Goal: Book appointment/travel/reservation

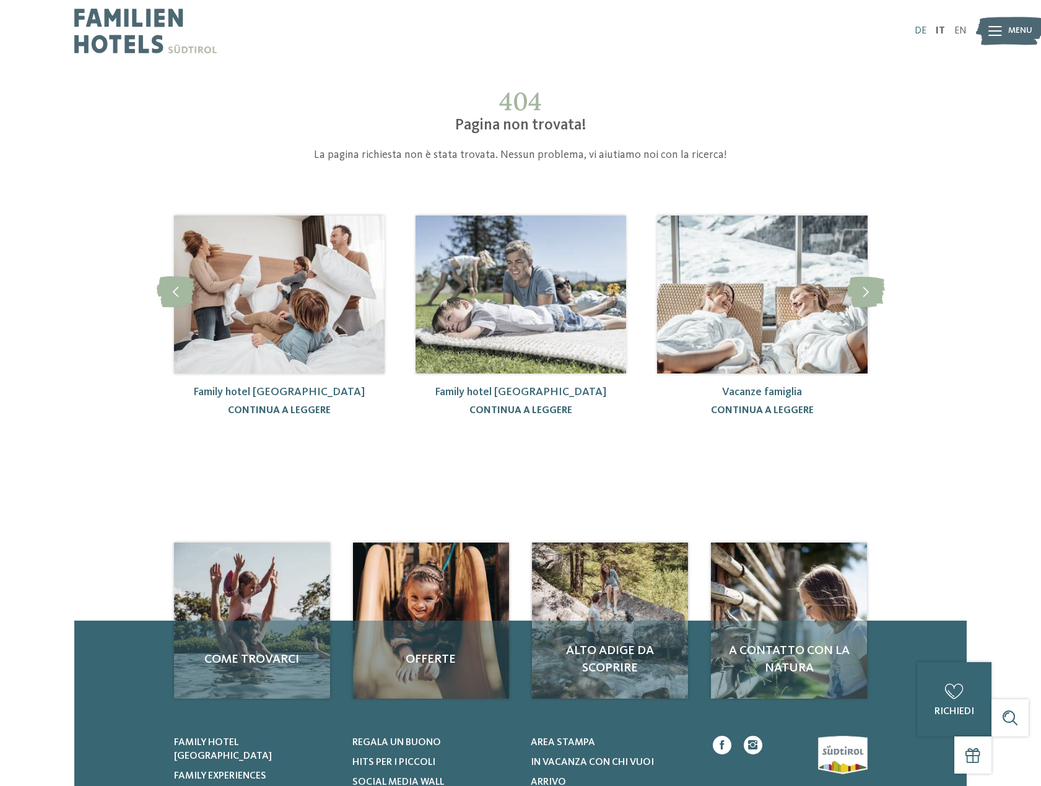
click at [923, 28] on link "DE" at bounding box center [921, 31] width 12 height 10
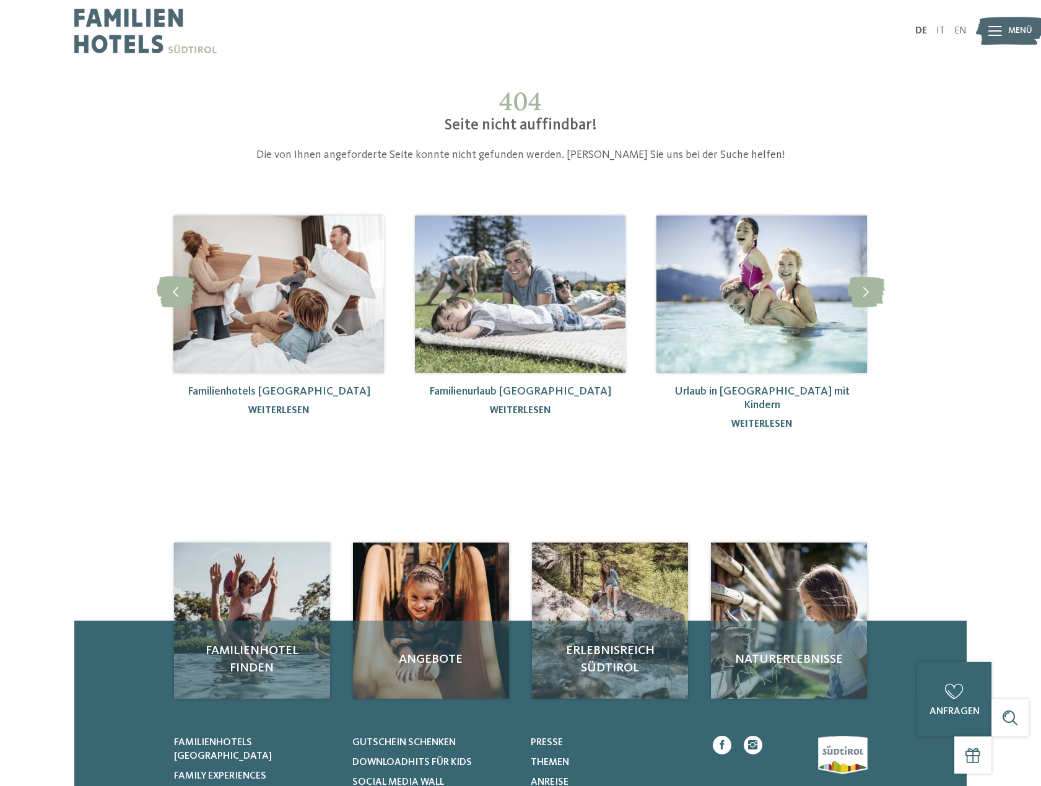
click at [273, 320] on img at bounding box center [278, 294] width 211 height 157
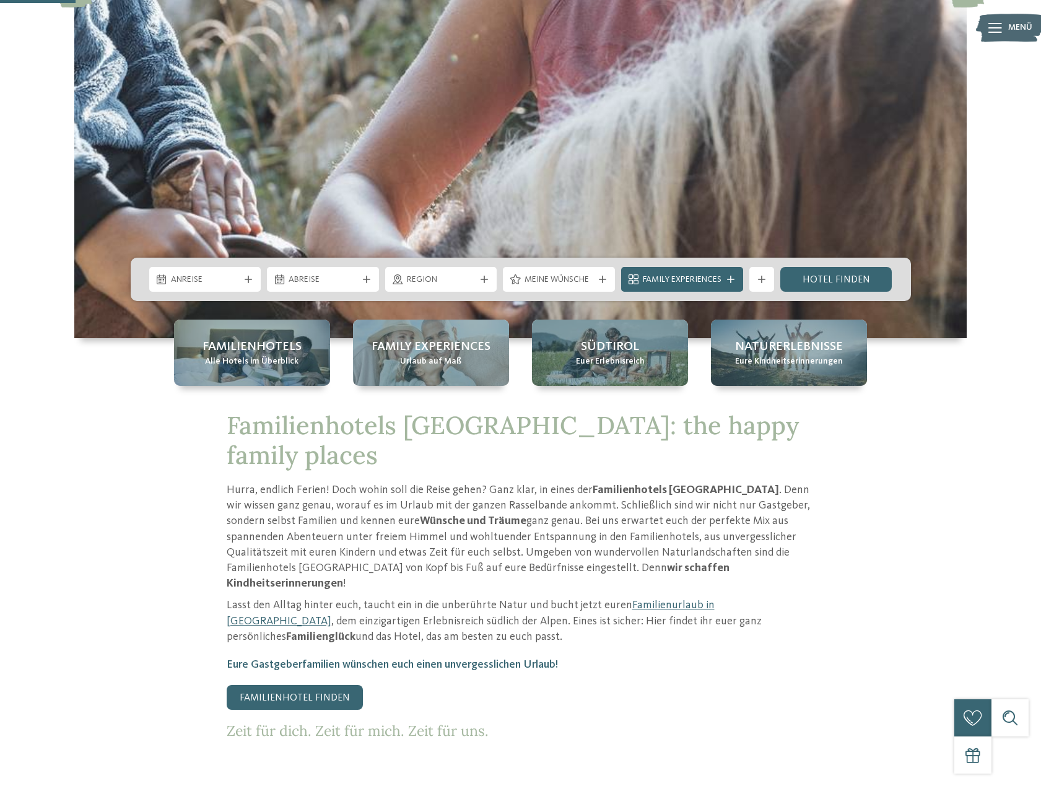
scroll to position [248, 0]
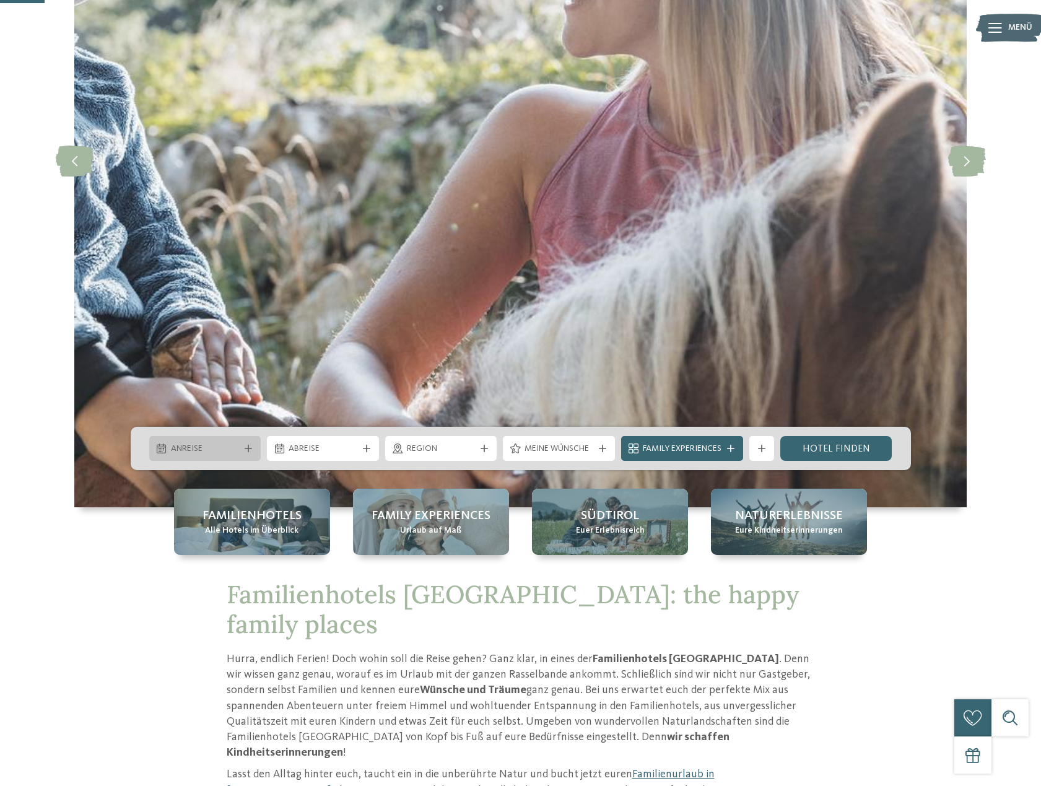
click at [233, 450] on span "Anreise" at bounding box center [205, 449] width 69 height 12
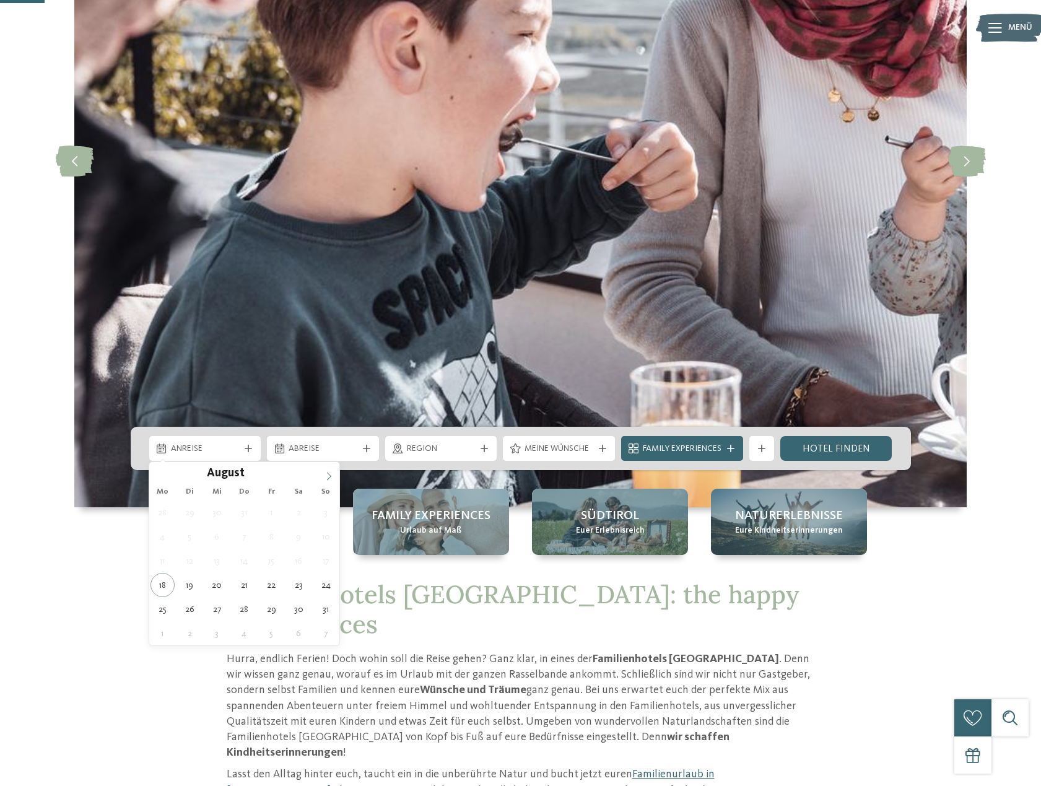
click at [326, 472] on icon at bounding box center [329, 476] width 9 height 9
type div "[DATE]"
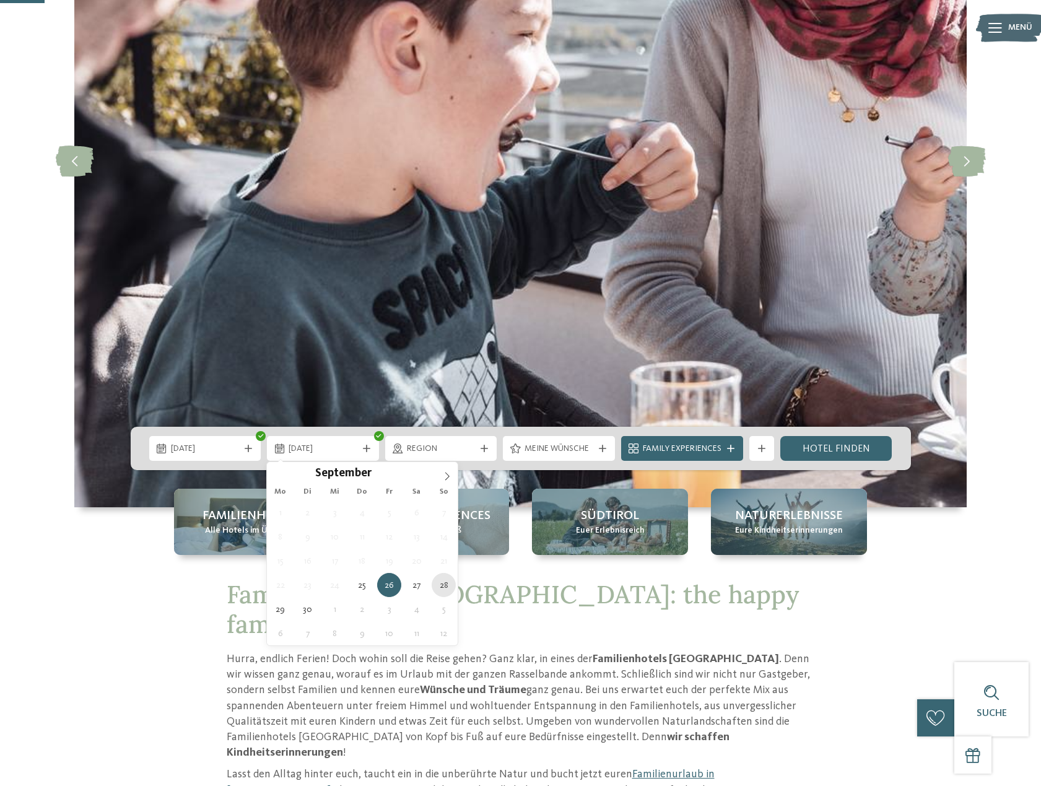
type div "[DATE]"
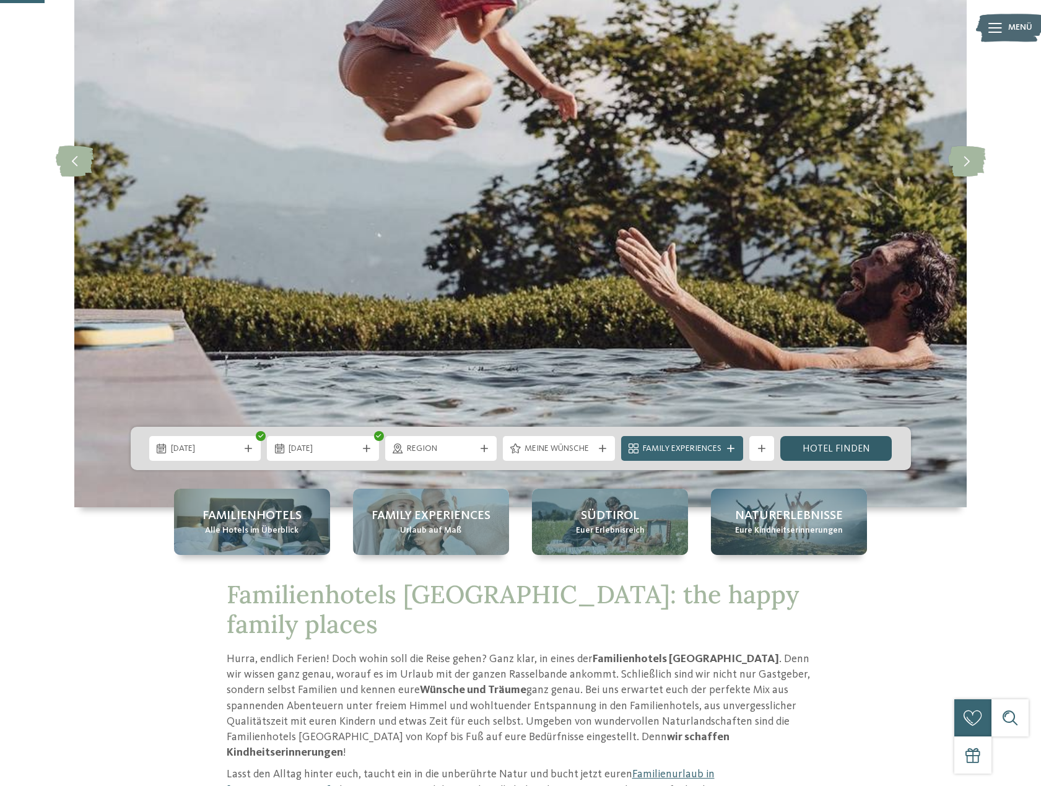
click at [831, 452] on link "Hotel finden" at bounding box center [837, 448] width 112 height 25
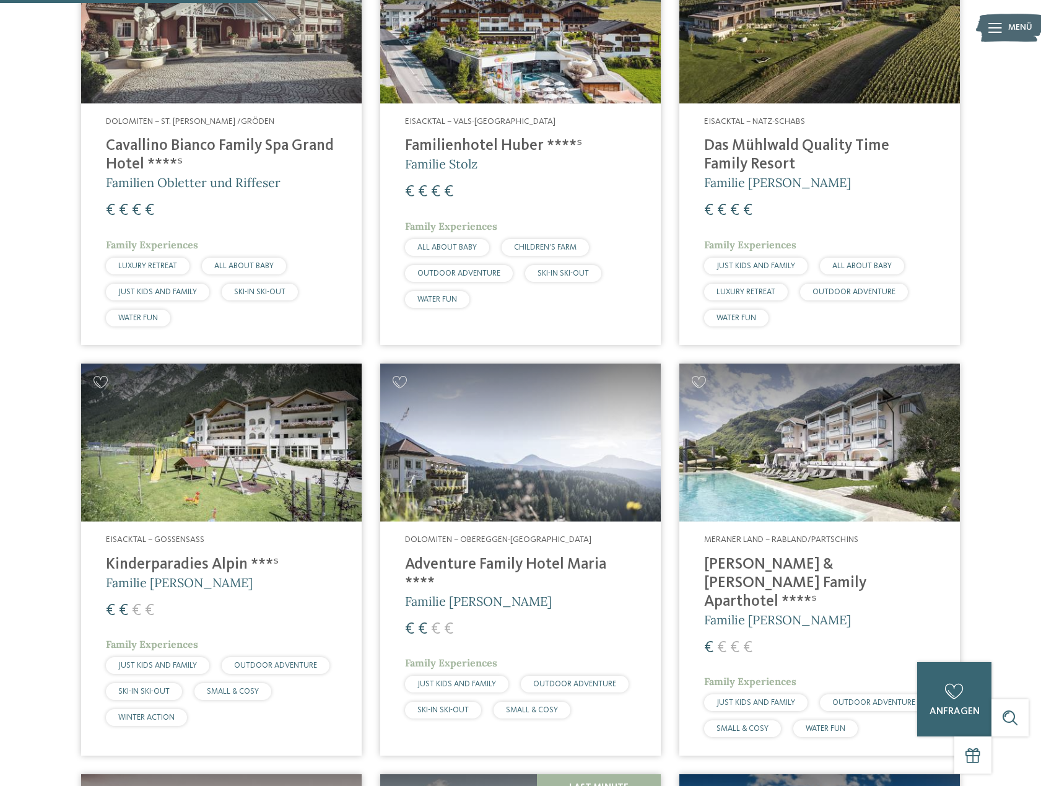
scroll to position [877, 0]
